Goal: Task Accomplishment & Management: Complete application form

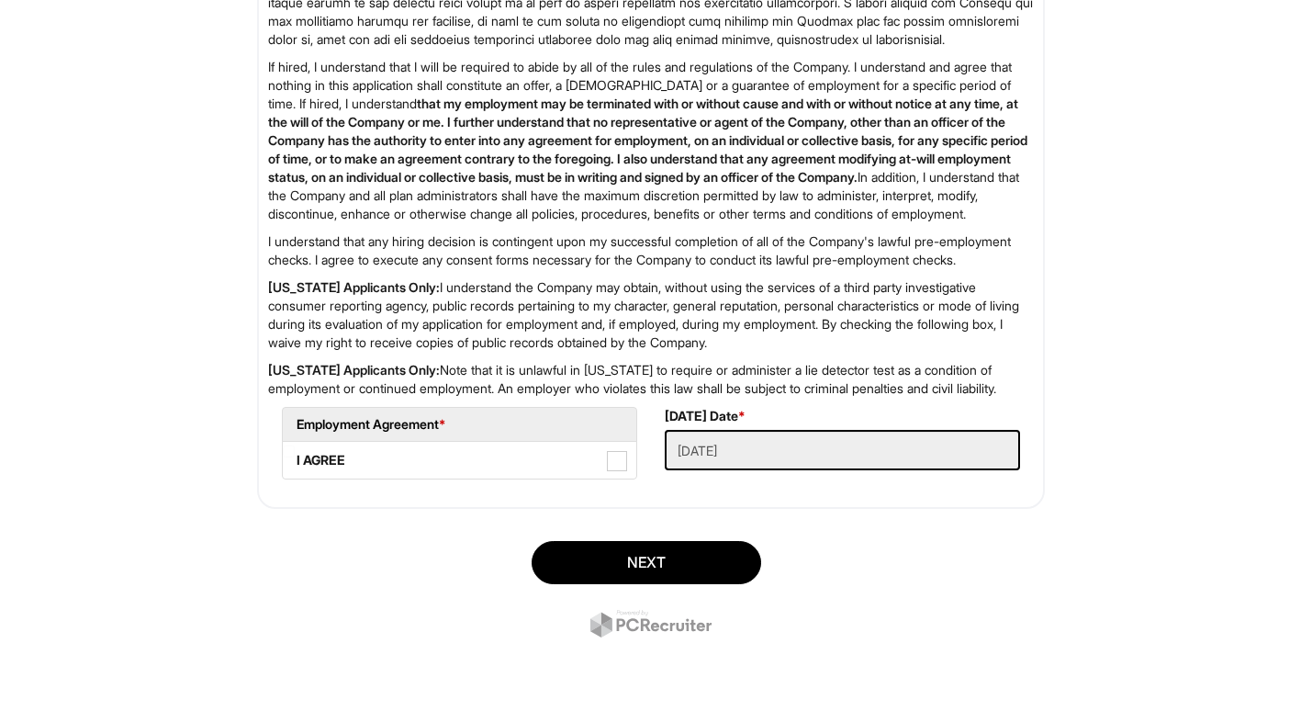
scroll to position [2949, 0]
click at [701, 563] on button "Next" at bounding box center [647, 562] width 230 height 43
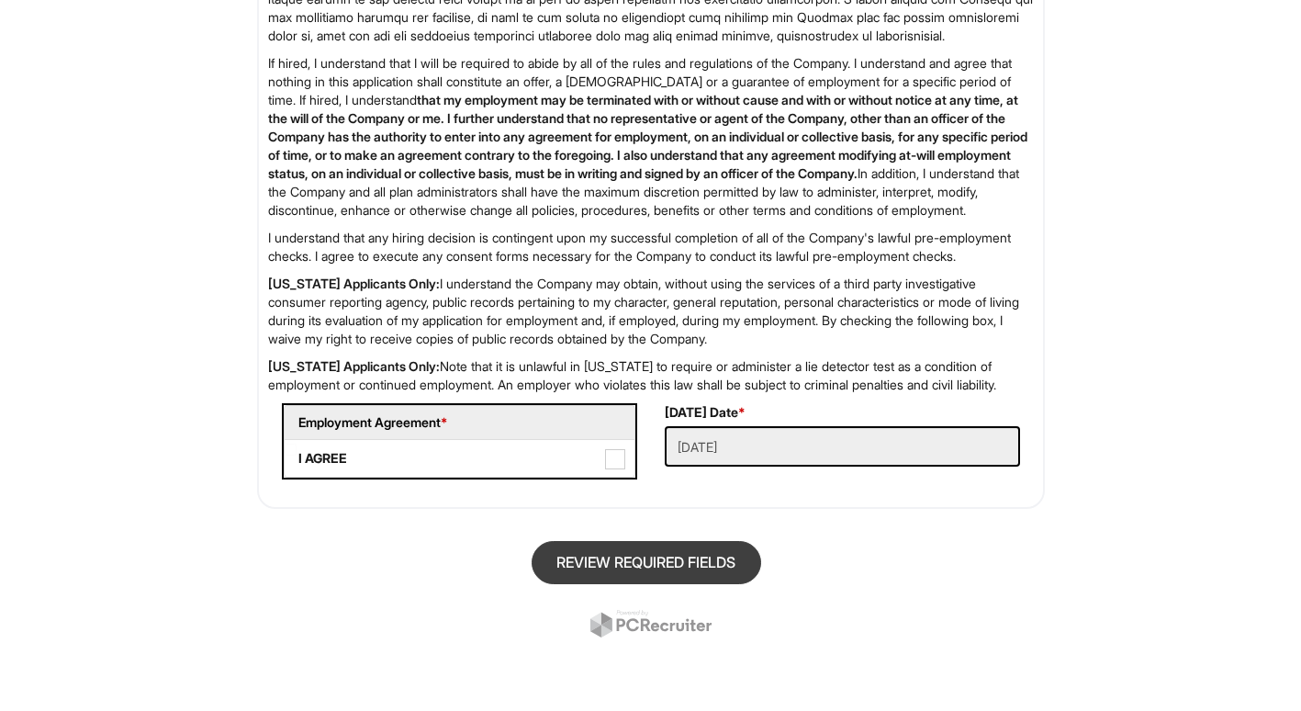
scroll to position [112, 0]
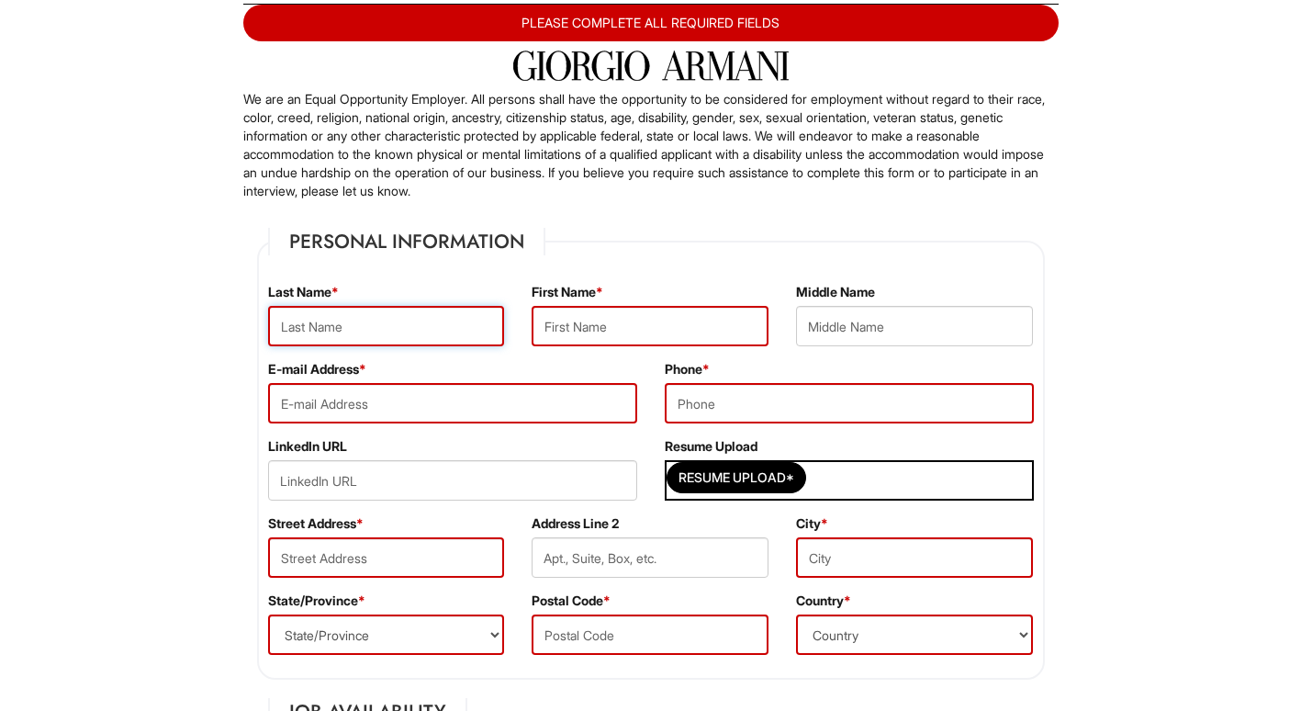
click at [414, 320] on input "text" at bounding box center [386, 326] width 237 height 40
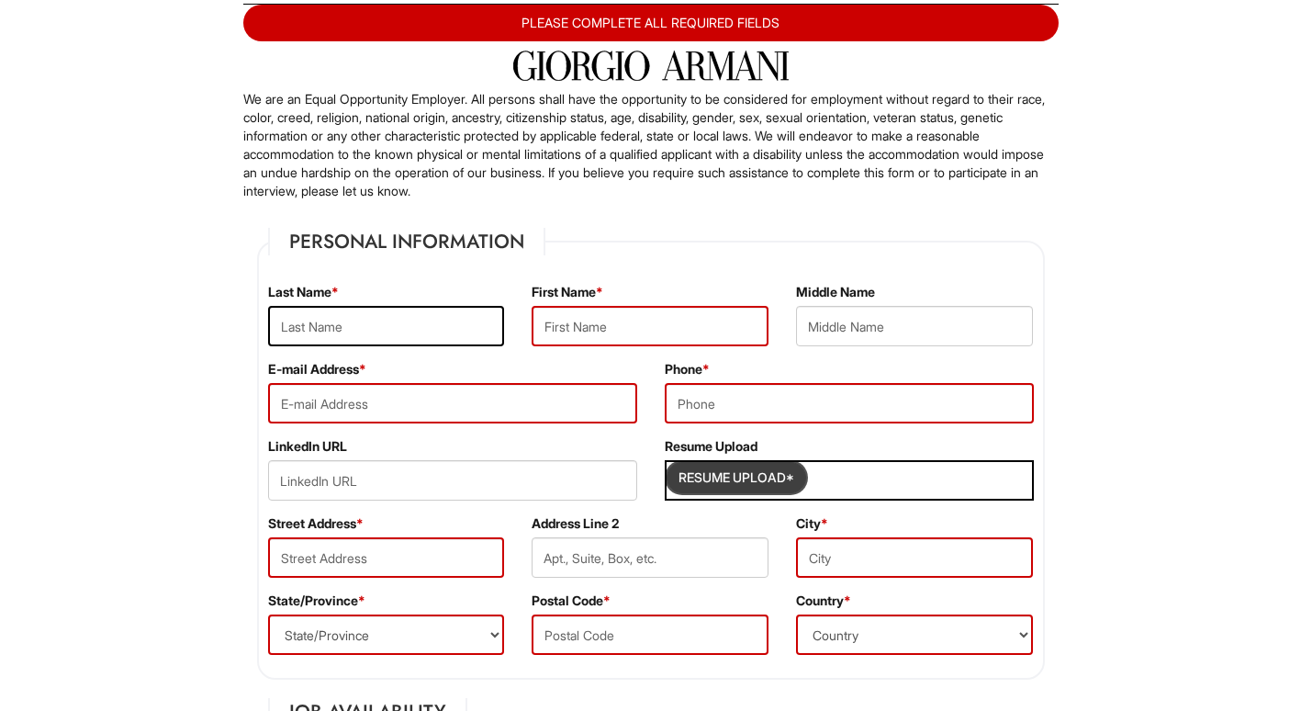
click at [724, 475] on input "Resume Upload*" at bounding box center [736, 477] width 138 height 29
type input "C:\fakepath\NYC_Resume.pdf"
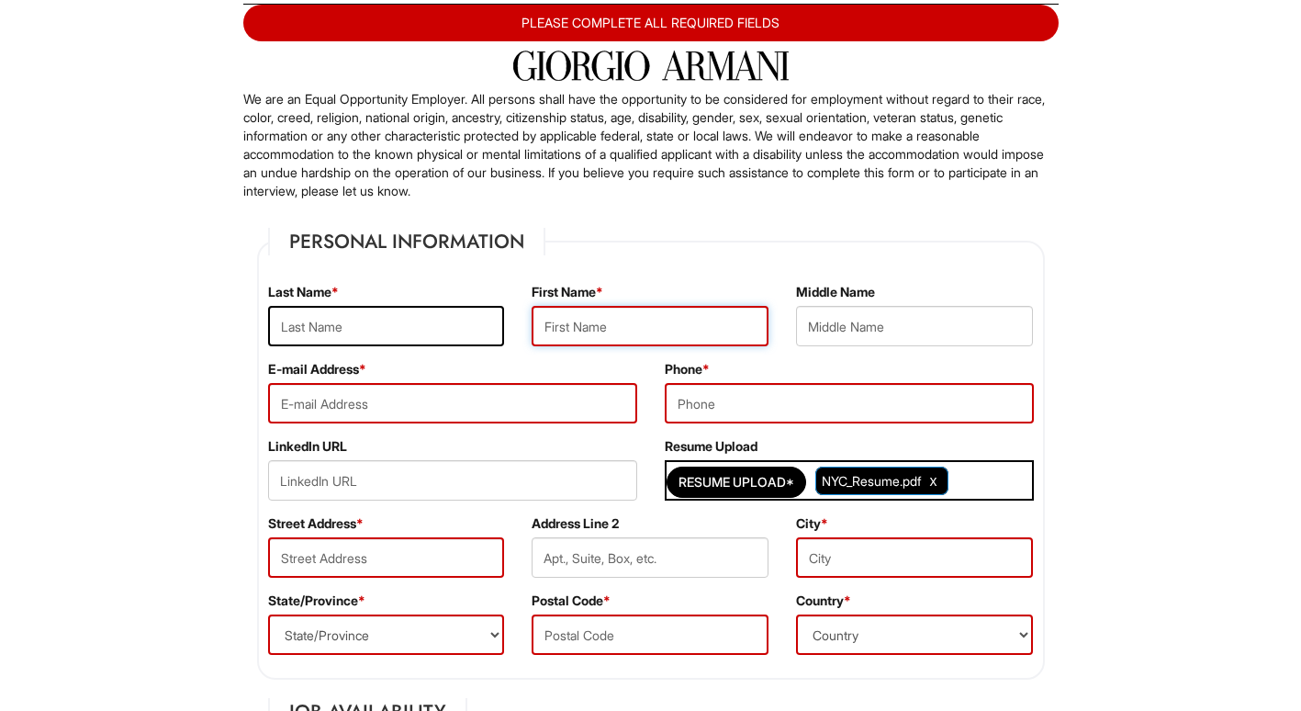
click at [646, 335] on input "text" at bounding box center [650, 326] width 237 height 40
type input "Paulina"
click at [410, 326] on input "text" at bounding box center [386, 326] width 237 height 40
type input "Ortiz"
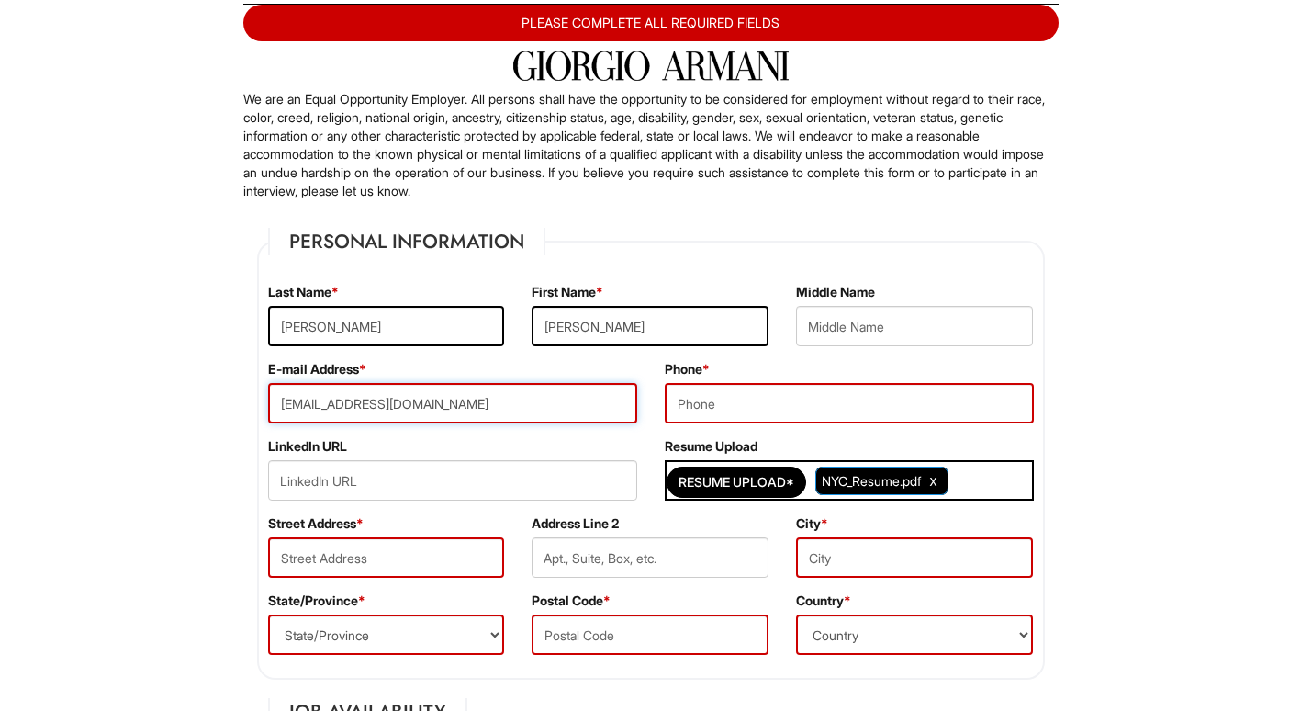
type input "paulinaortizinfo@gmail.com"
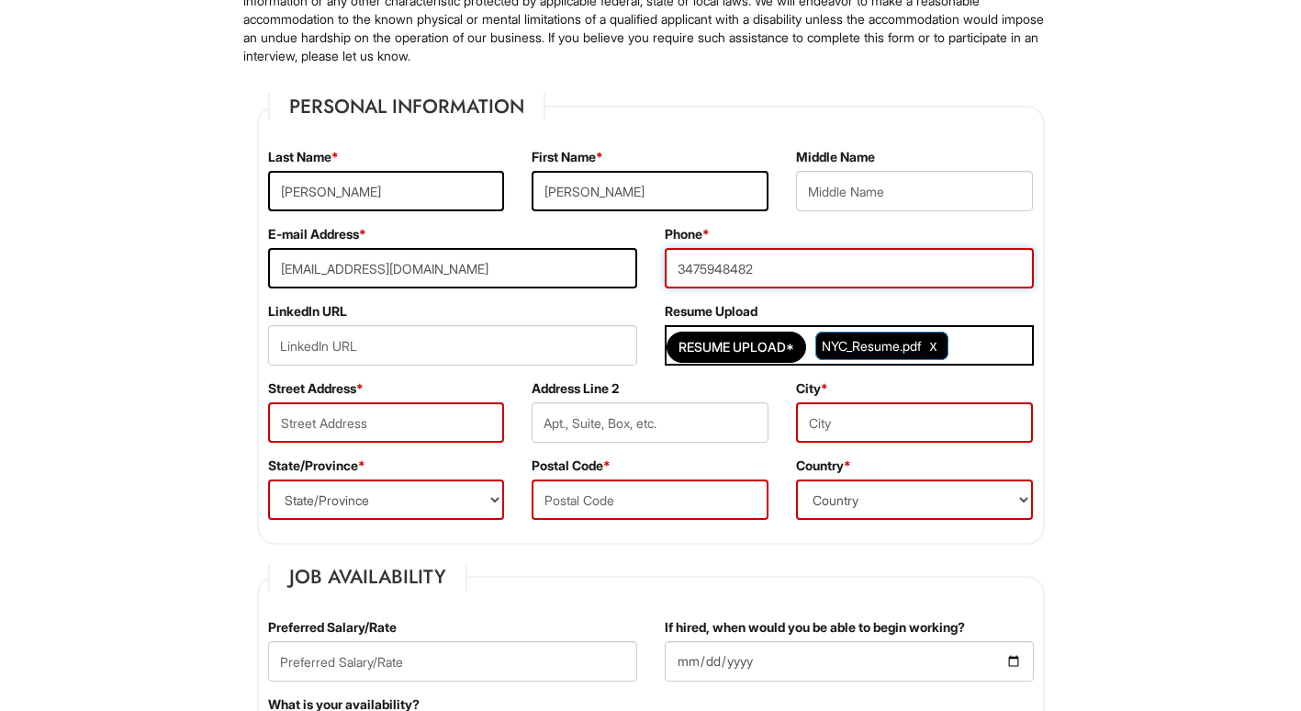
type input "3475948482"
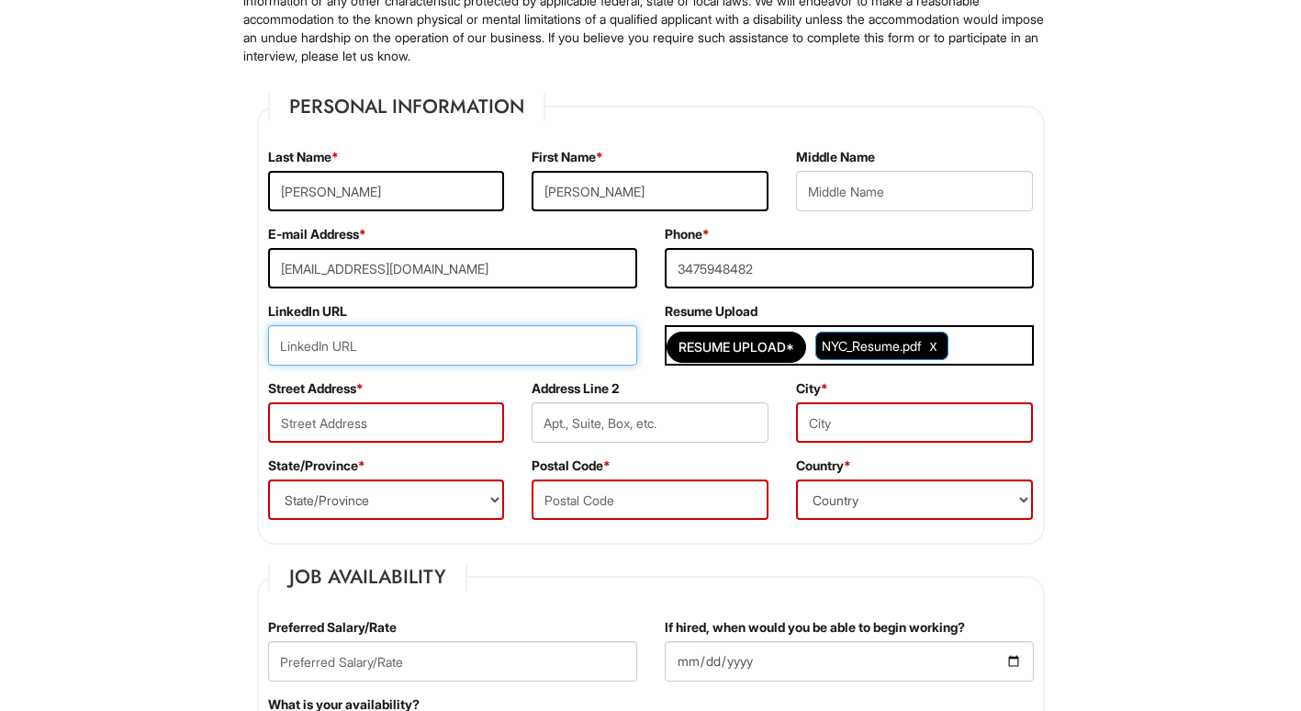
scroll to position [248, 0]
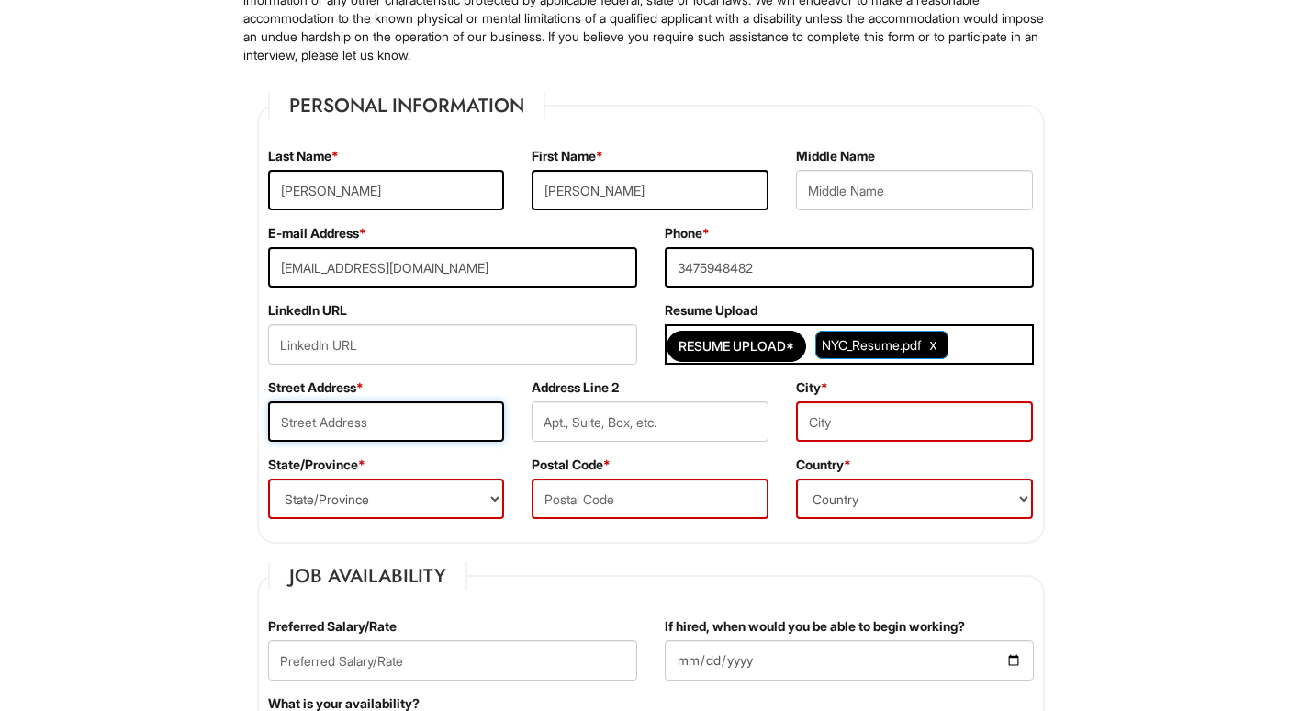
click at [404, 408] on input "text" at bounding box center [386, 421] width 237 height 40
click at [454, 419] on input "text" at bounding box center [386, 421] width 237 height 40
paste input "322 W 15th St, New York, NY 10011"
drag, startPoint x: 364, startPoint y: 426, endPoint x: 640, endPoint y: 432, distance: 275.5
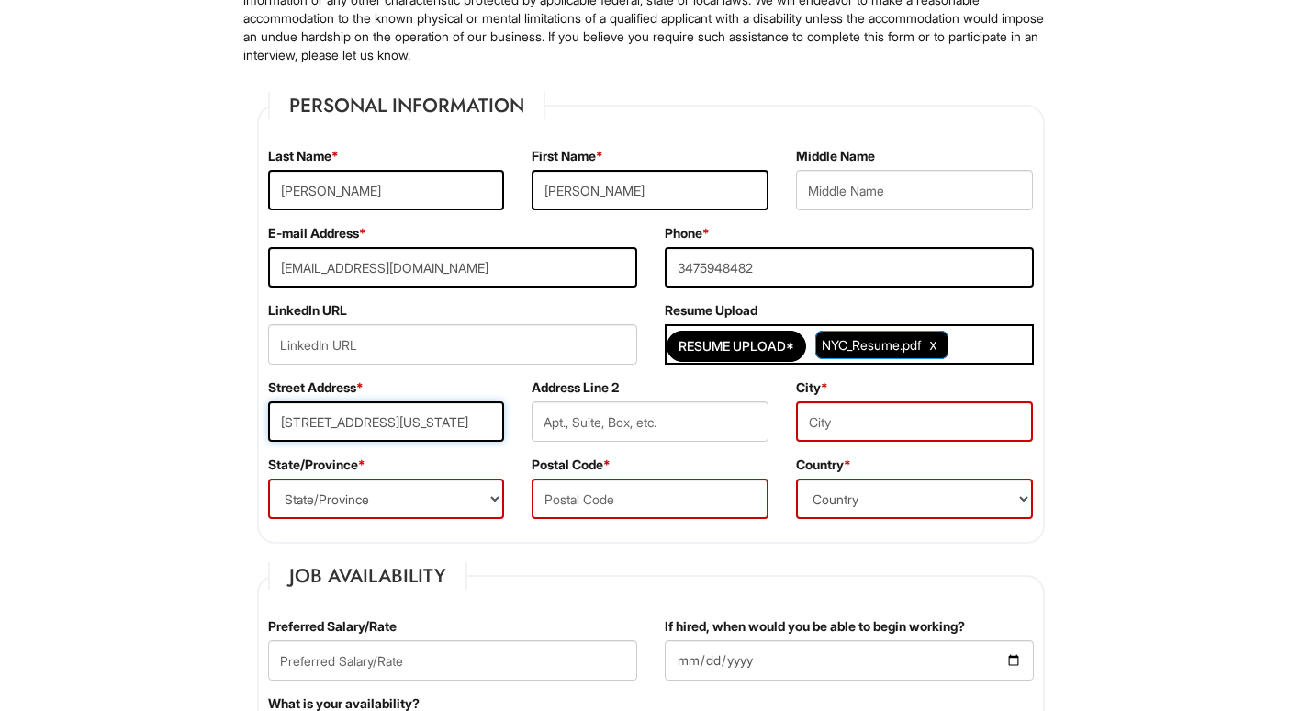
click at [640, 432] on div "Street Address * 322 W 15th St, New York, NY 10011 Address Line 2 City *" at bounding box center [650, 416] width 793 height 77
type input "322 W 15th St"
click at [856, 431] on input "text" at bounding box center [914, 421] width 237 height 40
paste input ", New York, NY 10011"
drag, startPoint x: 815, startPoint y: 423, endPoint x: 791, endPoint y: 422, distance: 24.8
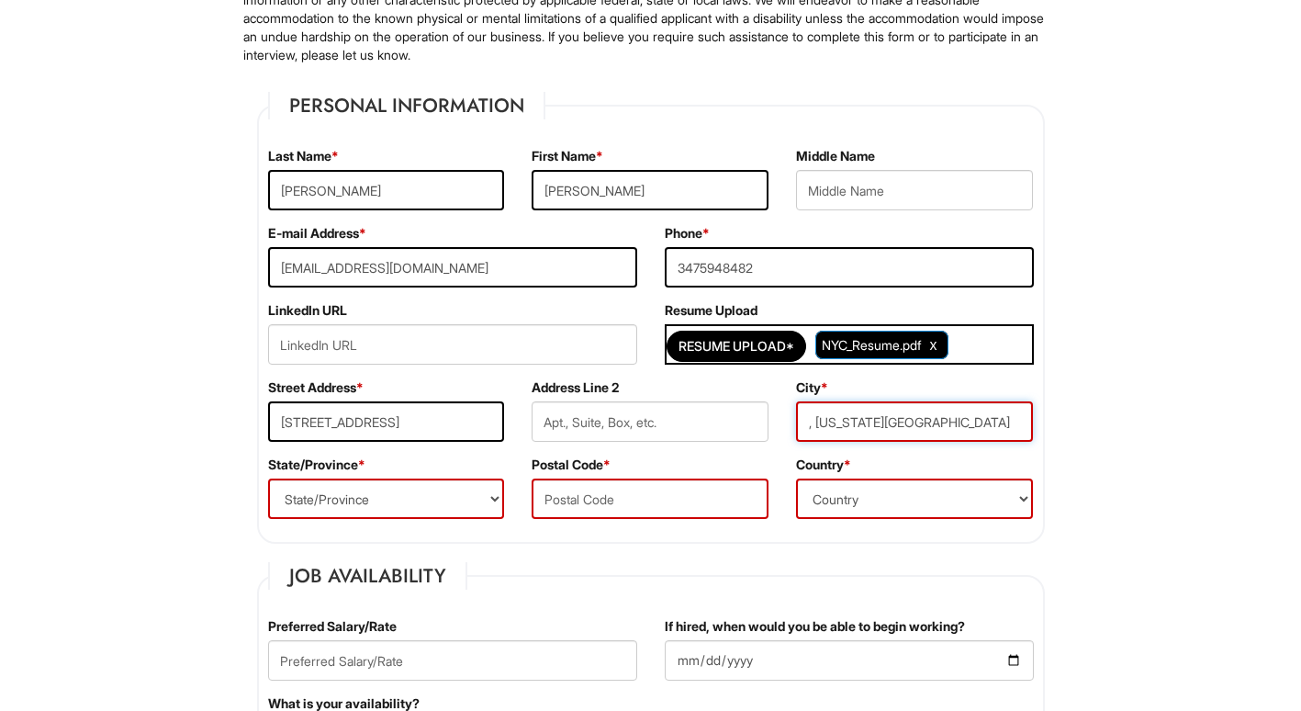
click at [791, 422] on div "City * , New York, NY 10011" at bounding box center [914, 416] width 264 height 77
drag, startPoint x: 868, startPoint y: 424, endPoint x: 991, endPoint y: 419, distance: 123.2
click at [991, 419] on input "New York, NY 10011" at bounding box center [914, 421] width 237 height 40
type input "New York"
select select "NY"
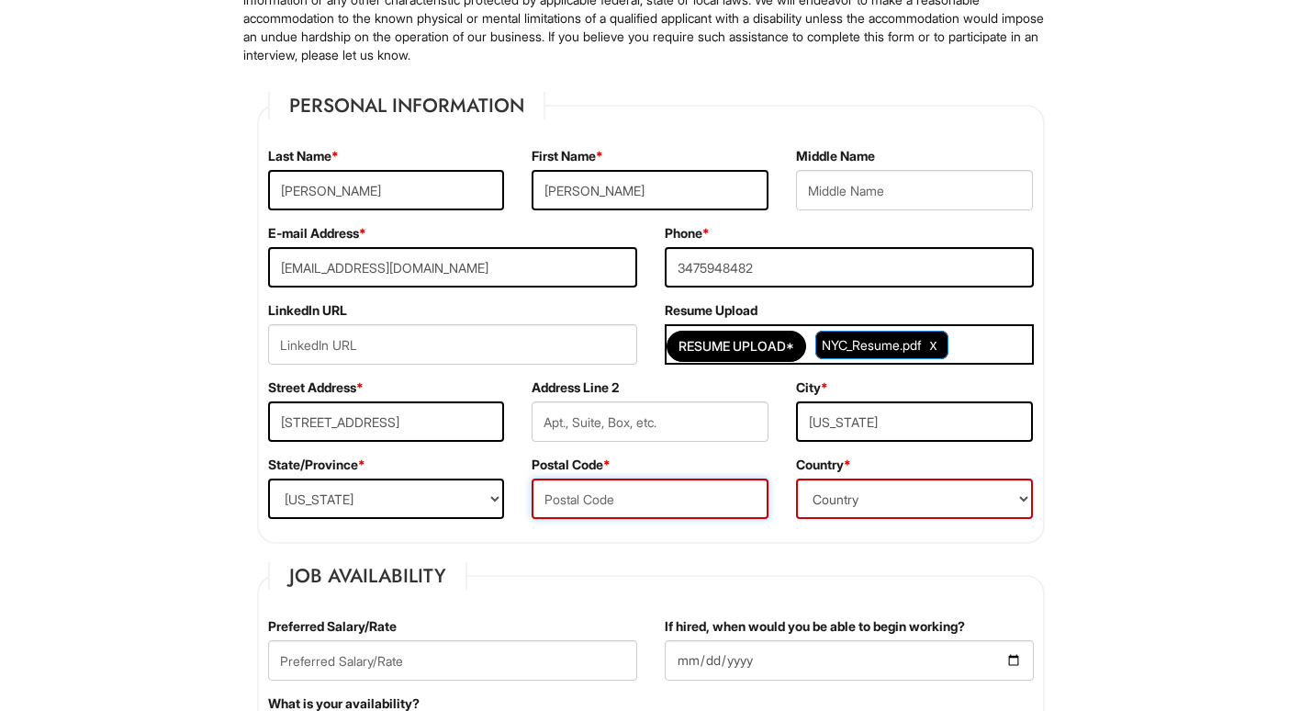
paste input ", NY 10011"
drag, startPoint x: 544, startPoint y: 495, endPoint x: 511, endPoint y: 491, distance: 32.3
click at [511, 491] on div "State/Province * State/Province ALABAMA ALASKA ARIZONA ARKANSAS CALIFORNIA COLO…" at bounding box center [650, 493] width 793 height 77
type input "10011"
click at [919, 495] on select "Country Afghanistan Albania Algeria American Samoa Andorra Angola Anguilla Anta…" at bounding box center [914, 498] width 237 height 40
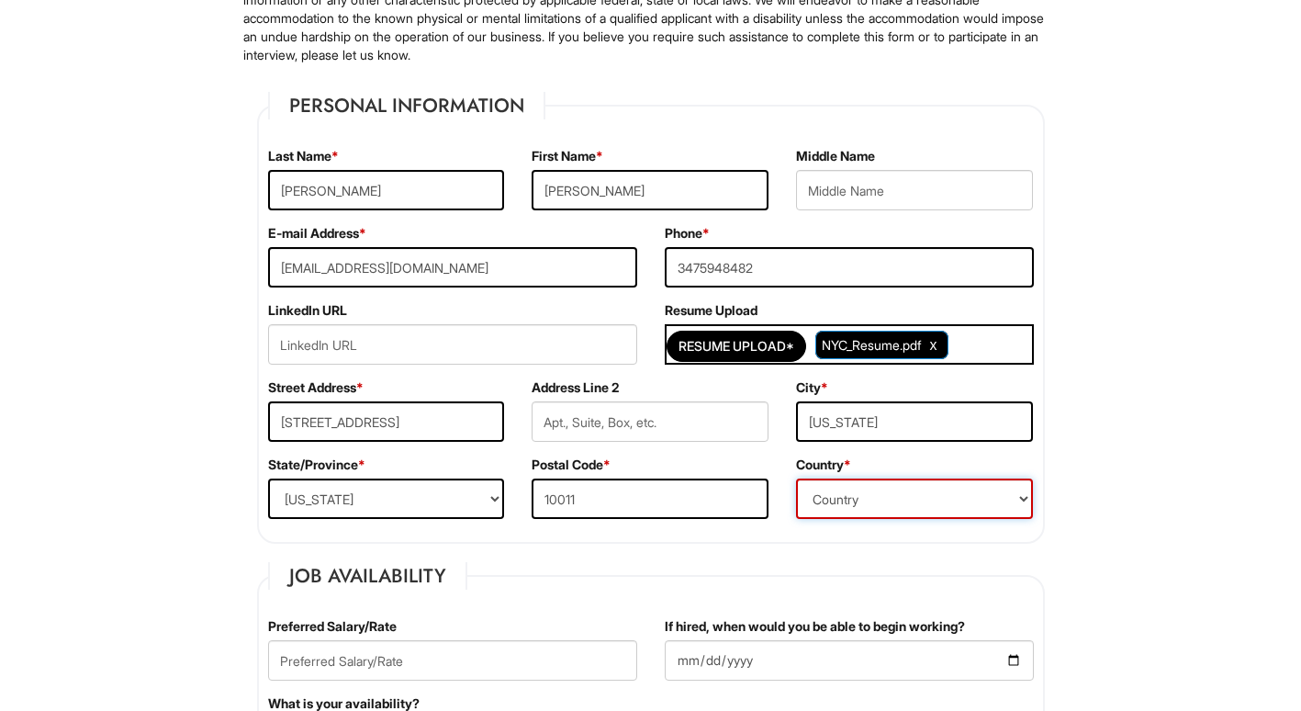
select select "United States of America"
click at [796, 478] on select "Country Afghanistan Albania Algeria American Samoa Andorra Angola Anguilla Anta…" at bounding box center [914, 498] width 237 height 40
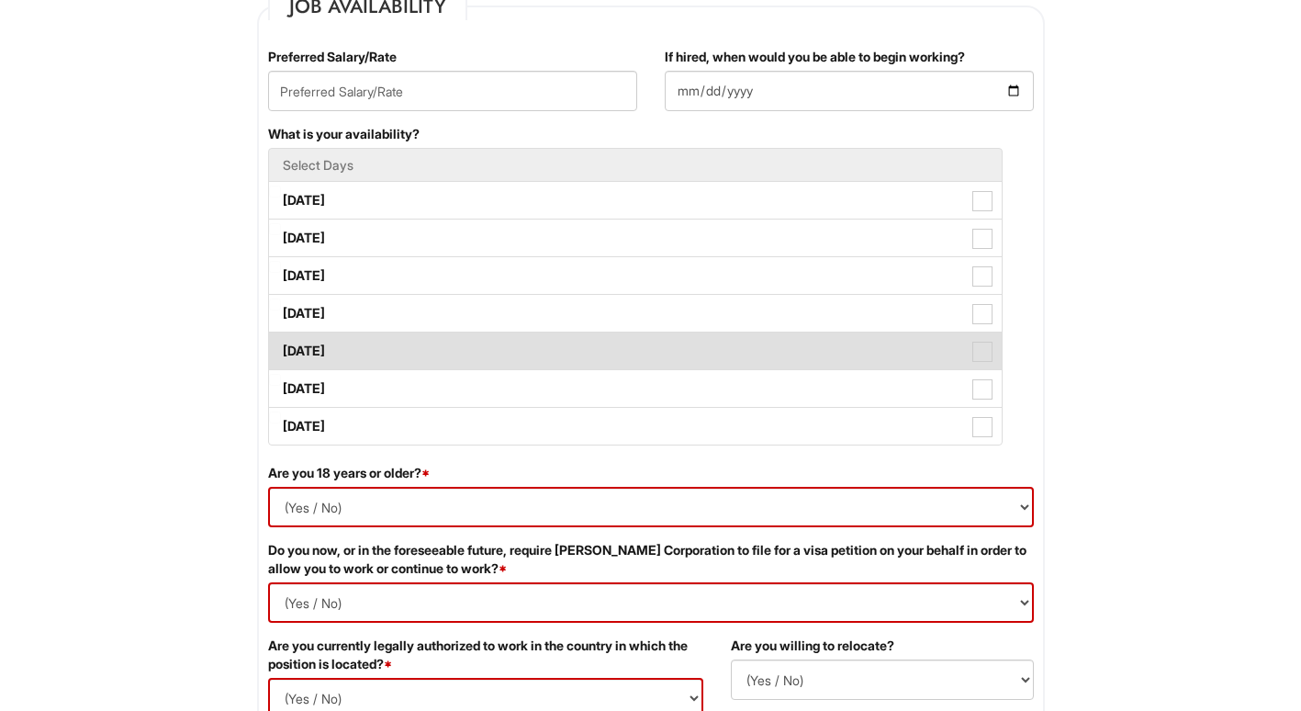
scroll to position [1061, 0]
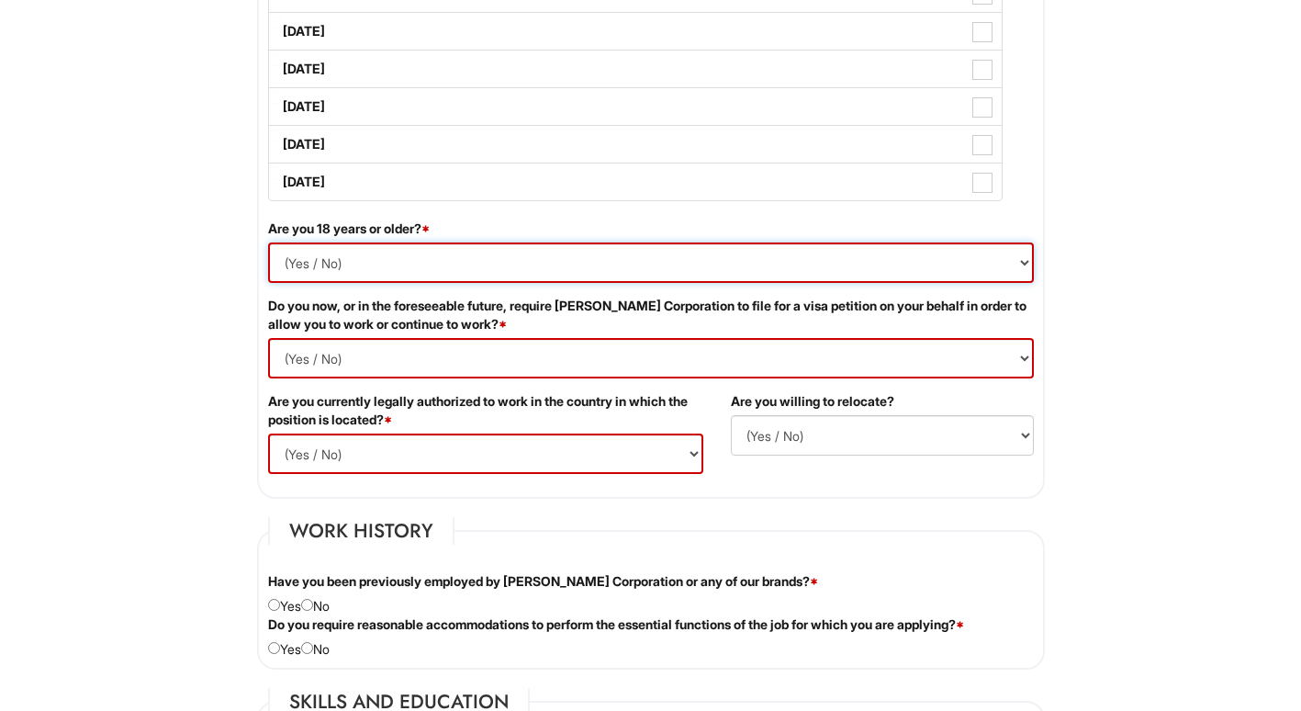
click at [482, 252] on select "(Yes / No) Yes No" at bounding box center [651, 262] width 766 height 40
select select "Yes"
click at [268, 242] on select "(Yes / No) Yes No" at bounding box center [651, 262] width 766 height 40
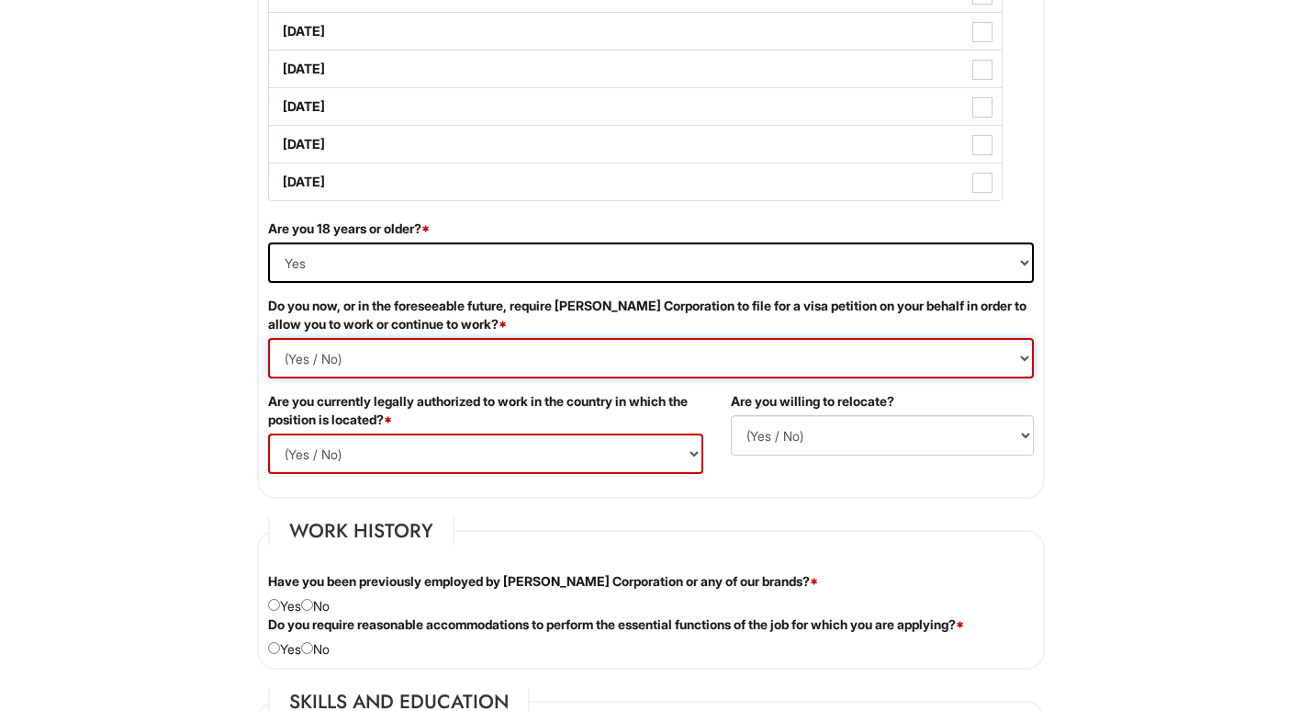
click at [438, 342] on Required "(Yes / No) Yes No" at bounding box center [651, 358] width 766 height 40
select Required "No"
click at [268, 338] on Required "(Yes / No) Yes No" at bounding box center [651, 358] width 766 height 40
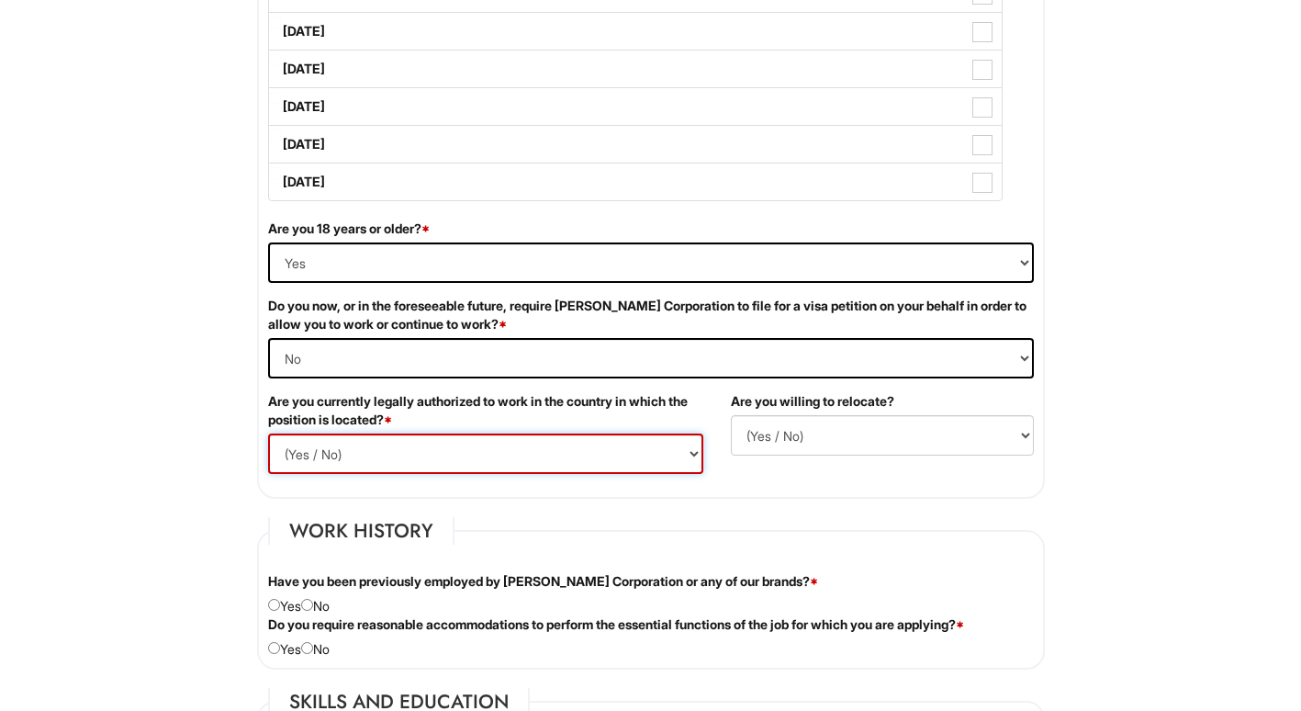
click at [407, 445] on select "(Yes / No) Yes No" at bounding box center [485, 453] width 435 height 40
select select "Yes"
click at [268, 433] on select "(Yes / No) Yes No" at bounding box center [485, 453] width 435 height 40
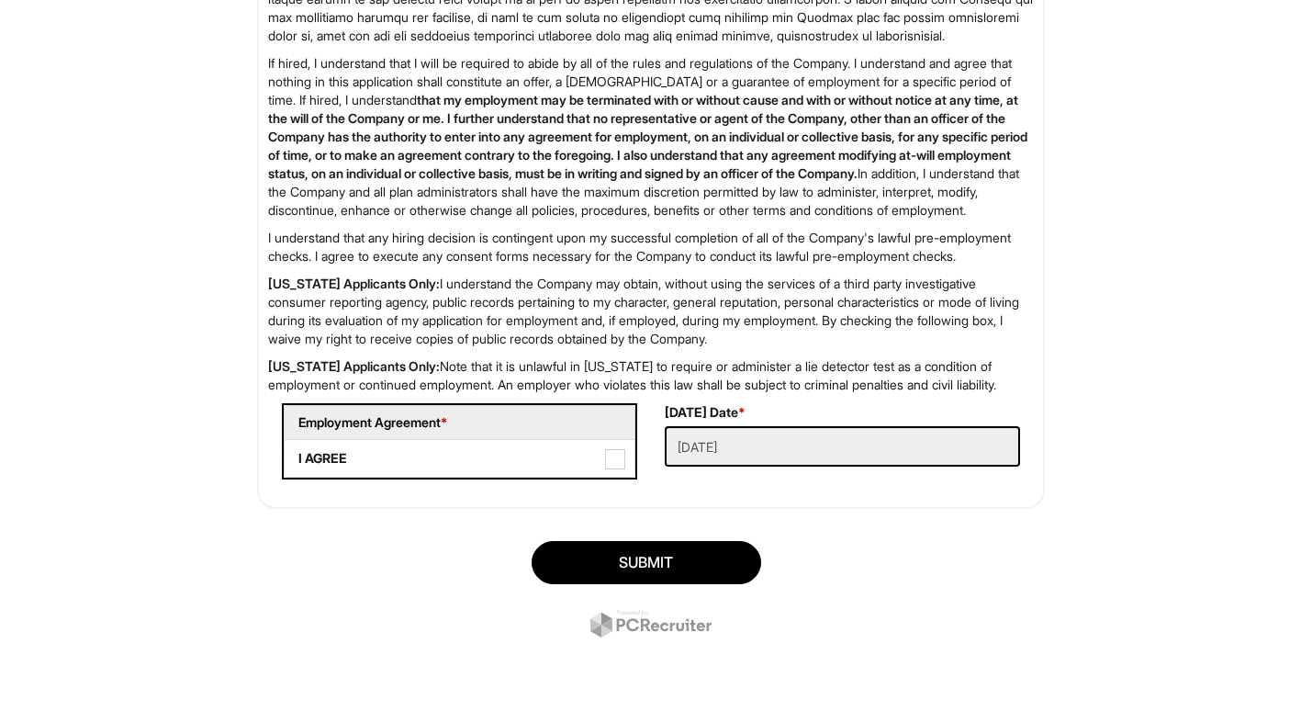
scroll to position [2989, 0]
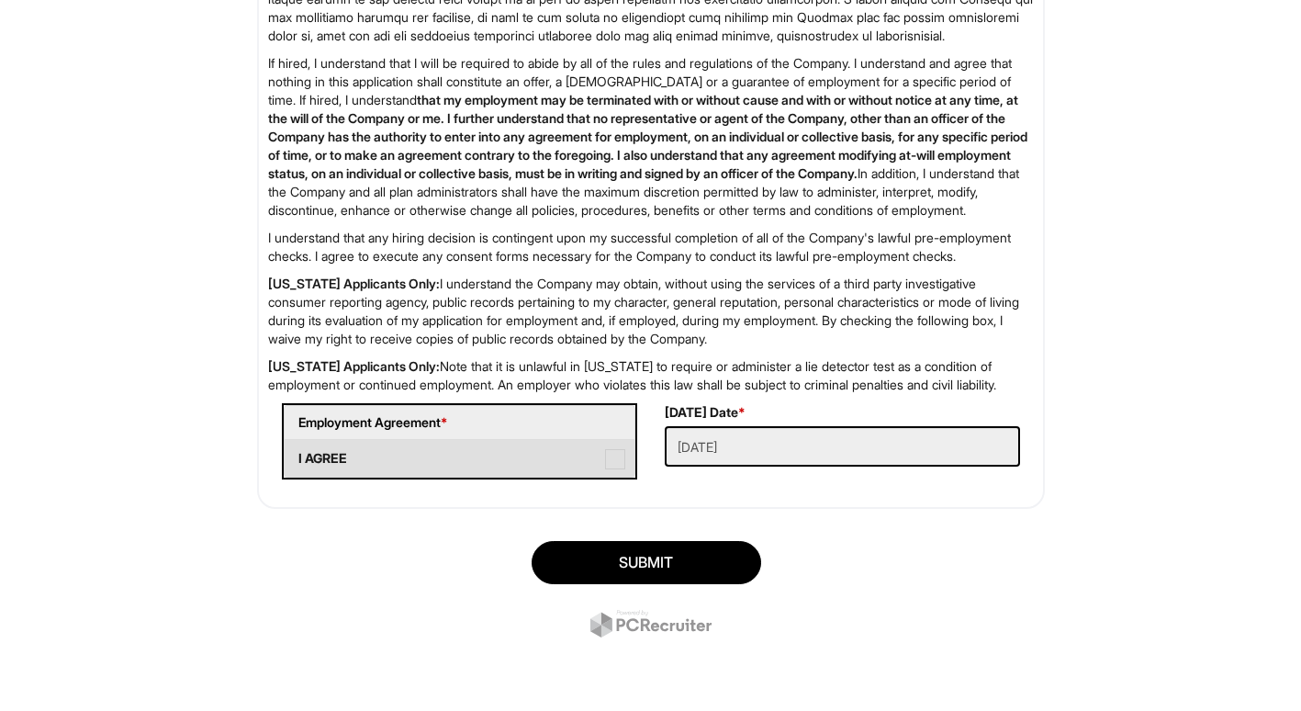
click at [613, 459] on span at bounding box center [615, 459] width 20 height 20
click at [297, 455] on AGREE "I AGREE" at bounding box center [291, 449] width 12 height 12
checkbox AGREE "true"
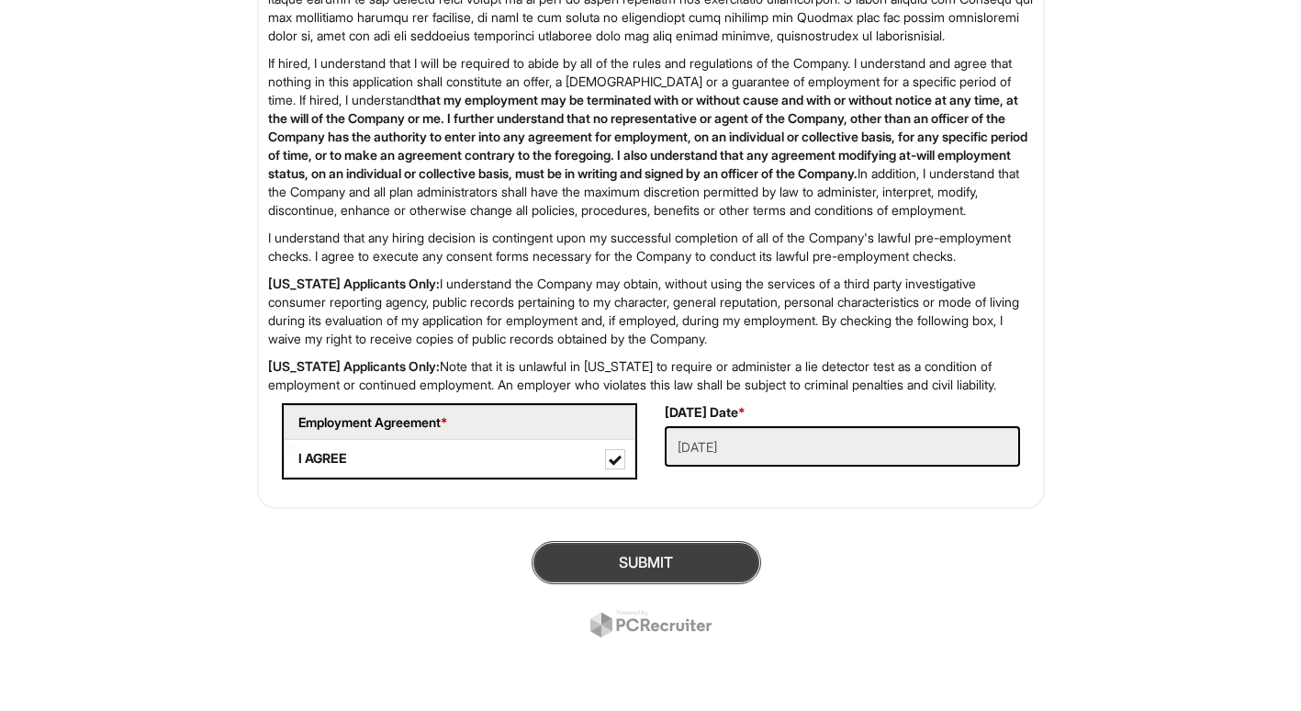
click at [692, 560] on button "SUBMIT" at bounding box center [647, 562] width 230 height 43
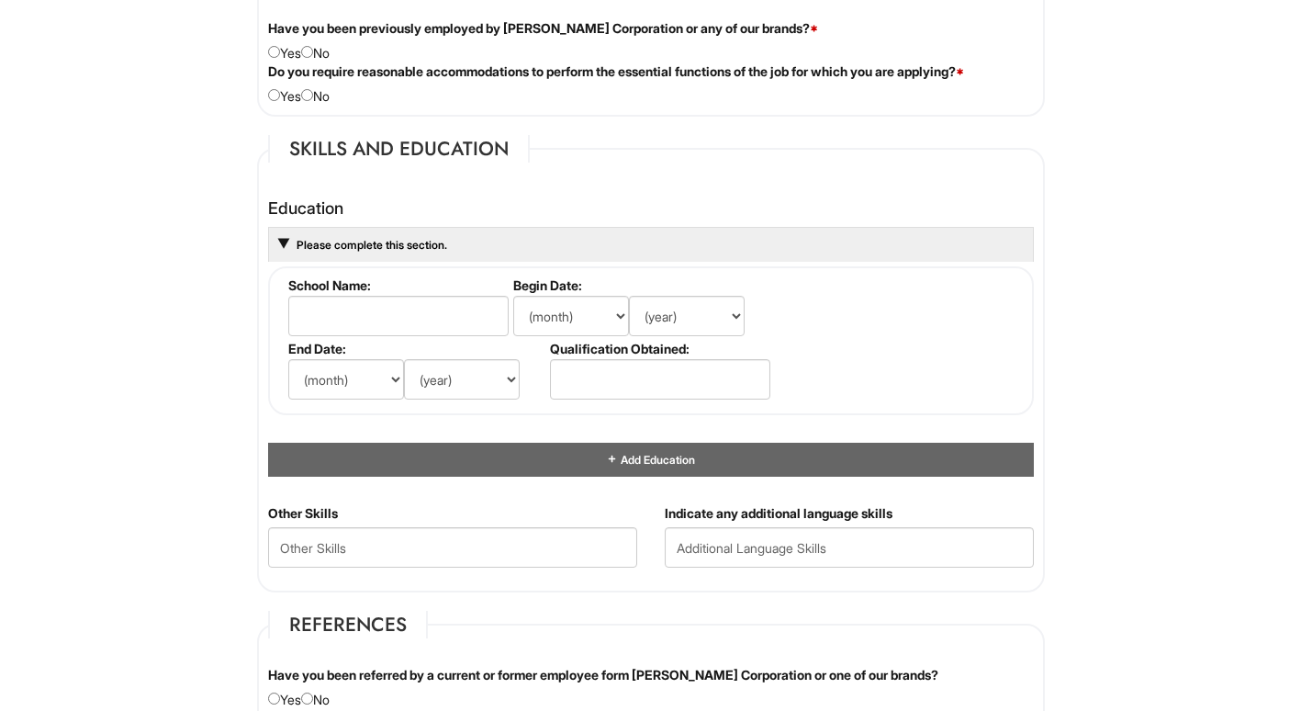
scroll to position [1621, 0]
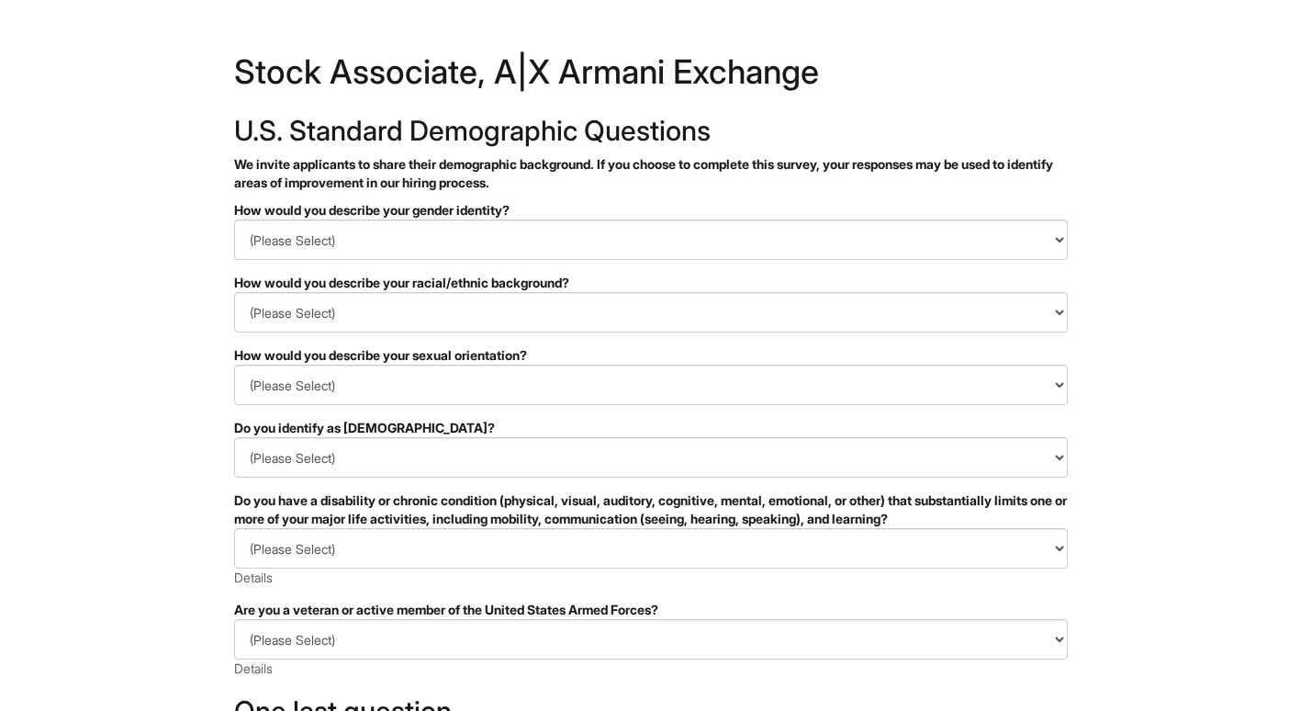
scroll to position [323, 0]
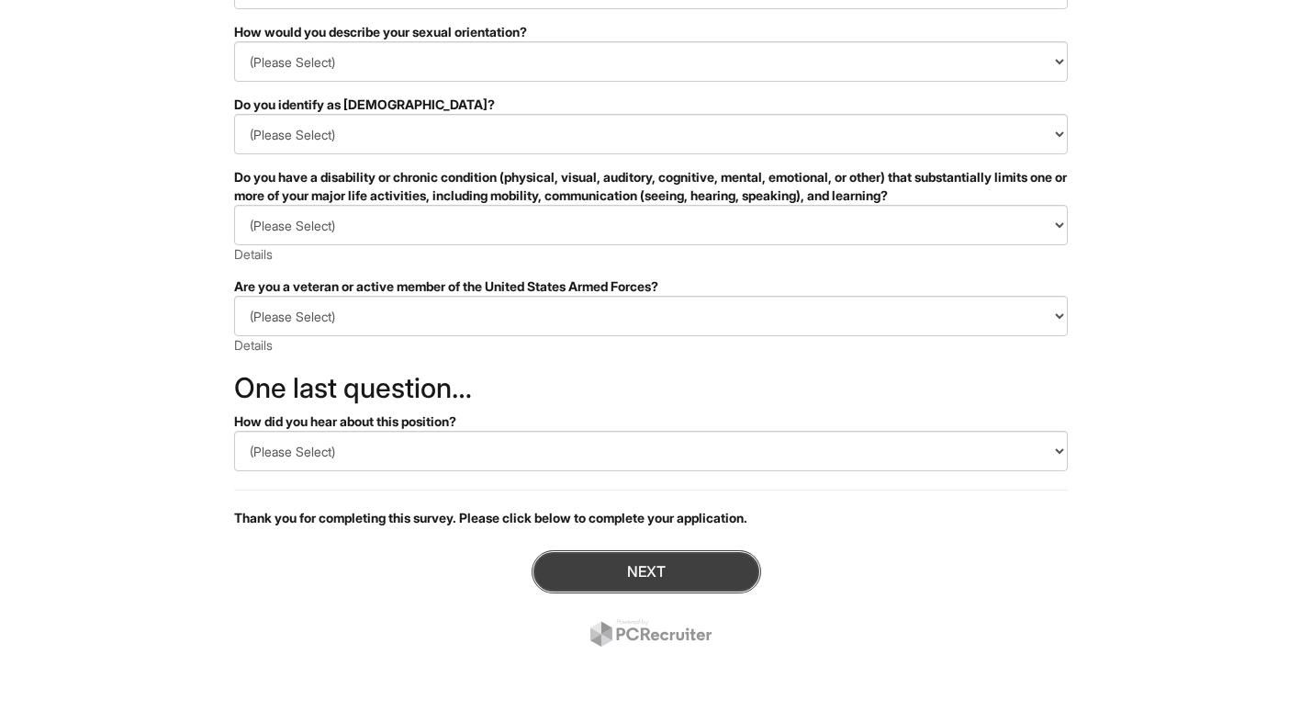
click at [701, 555] on button "Next" at bounding box center [647, 571] width 230 height 43
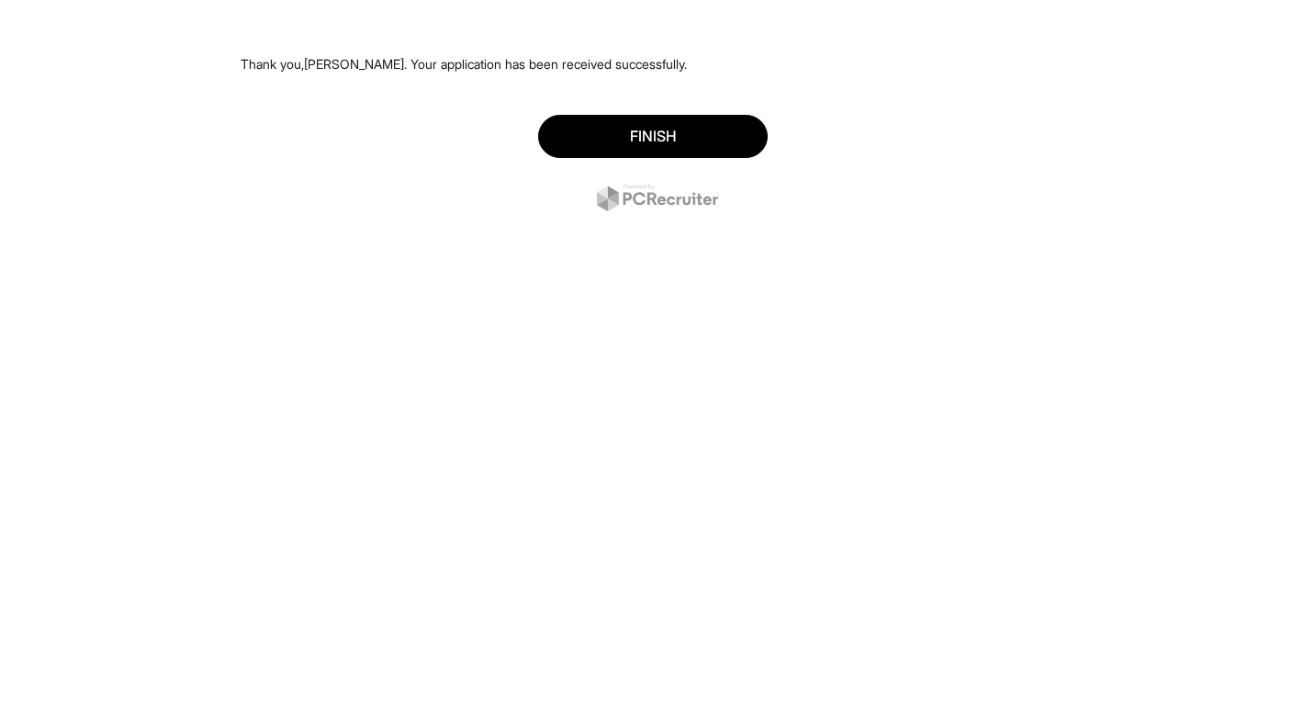
click at [679, 110] on div "Finish" at bounding box center [658, 165] width 834 height 129
click at [694, 126] on button "Finish" at bounding box center [653, 136] width 230 height 43
